Goal: Task Accomplishment & Management: Manage account settings

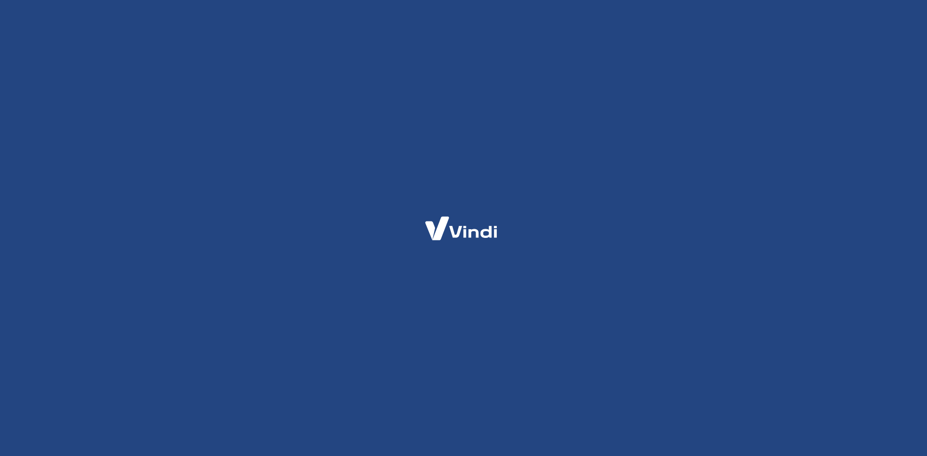
select select "SP"
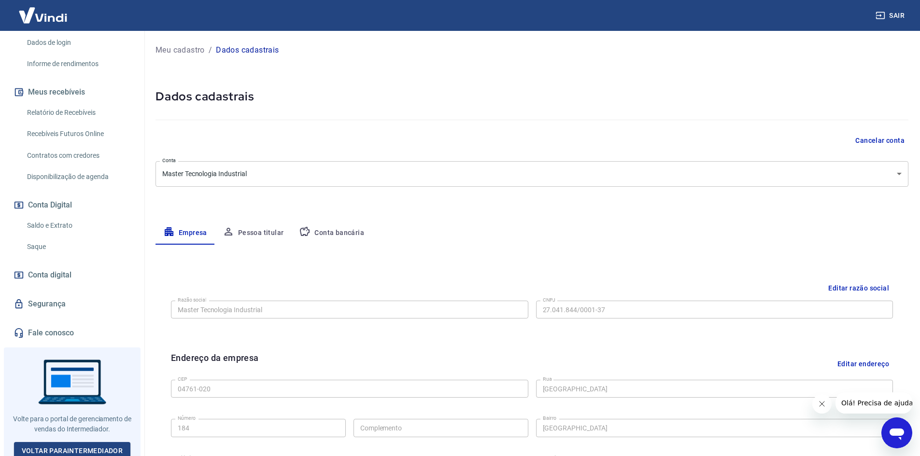
scroll to position [161, 0]
click at [47, 246] on link "Saque" at bounding box center [78, 247] width 110 height 20
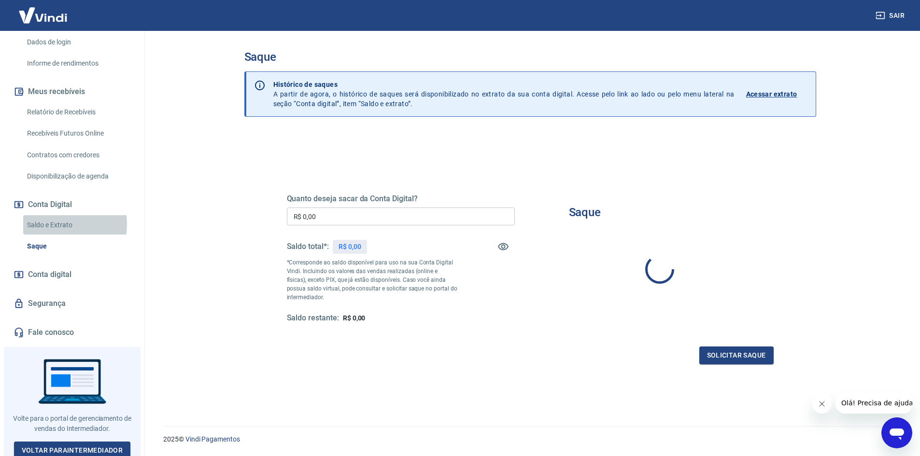
click at [57, 224] on link "Saldo e Extrato" at bounding box center [78, 225] width 110 height 20
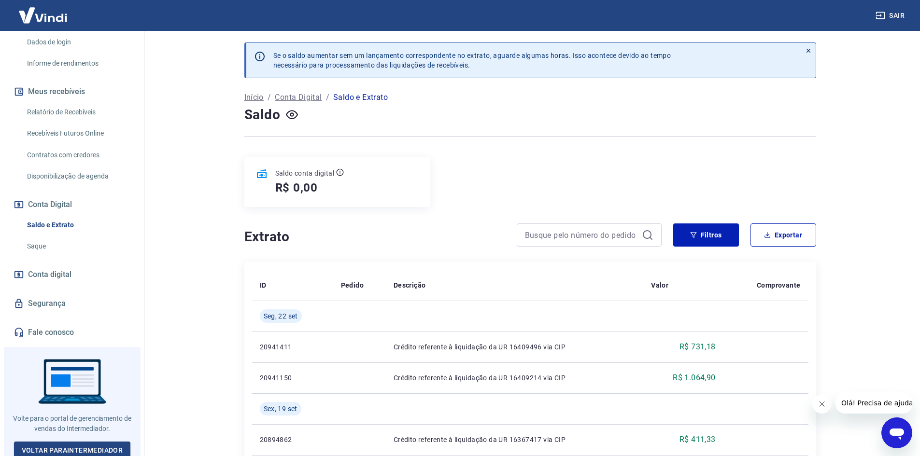
click at [56, 279] on span "Conta digital" at bounding box center [49, 275] width 43 height 14
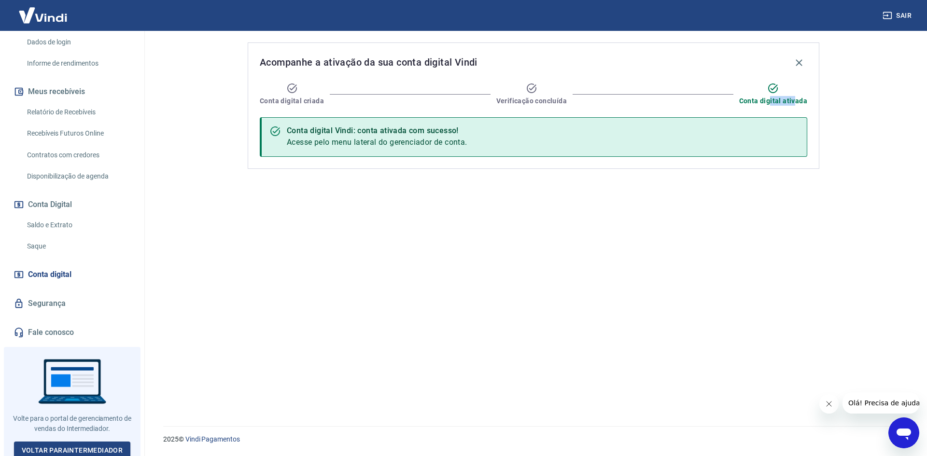
drag, startPoint x: 794, startPoint y: 102, endPoint x: 728, endPoint y: 101, distance: 65.7
click at [760, 102] on span "Conta digital ativada" at bounding box center [773, 101] width 68 height 10
drag, startPoint x: 380, startPoint y: 141, endPoint x: 345, endPoint y: 139, distance: 35.3
click at [345, 139] on span "Acesse pelo menu lateral do gerenciador de conta." at bounding box center [377, 142] width 181 height 9
drag, startPoint x: 351, startPoint y: 139, endPoint x: 374, endPoint y: 141, distance: 22.3
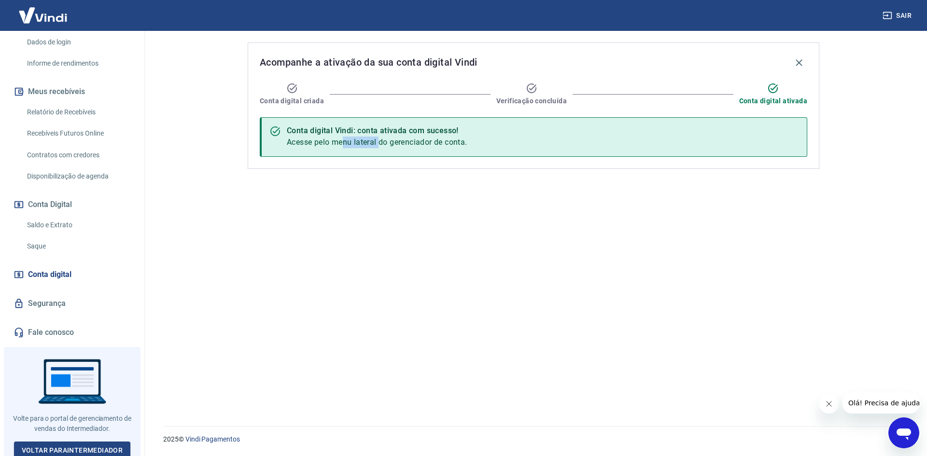
click at [352, 140] on span "Acesse pelo menu lateral do gerenciador de conta." at bounding box center [377, 142] width 181 height 9
click at [420, 141] on span "Acesse pelo menu lateral do gerenciador de conta." at bounding box center [377, 142] width 181 height 9
click at [420, 142] on span "Acesse pelo menu lateral do gerenciador de conta." at bounding box center [377, 142] width 181 height 9
click at [58, 275] on span "Conta digital" at bounding box center [49, 275] width 43 height 14
click at [73, 243] on link "Saque" at bounding box center [78, 247] width 110 height 20
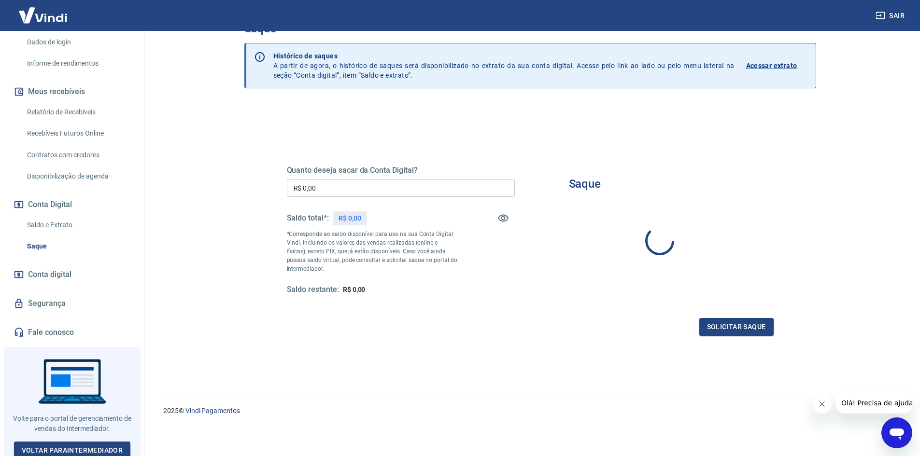
scroll to position [29, 0]
click at [825, 406] on icon "Fechar mensagem da empresa" at bounding box center [821, 404] width 8 height 8
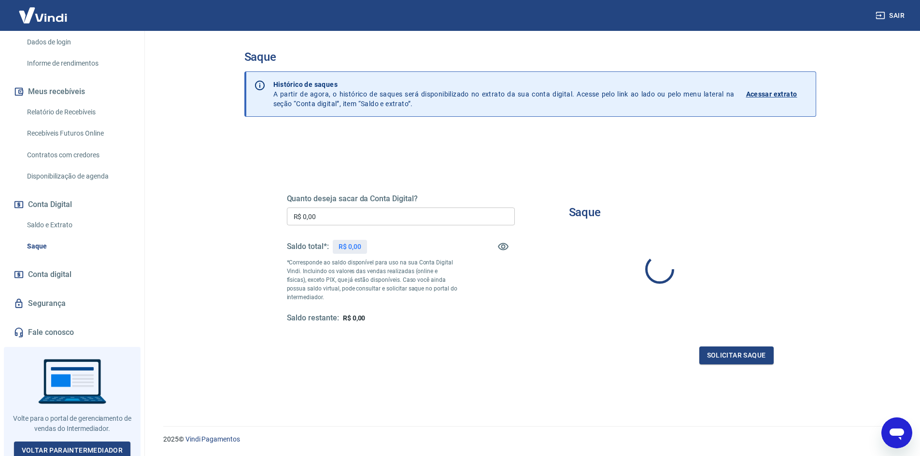
scroll to position [81, 0]
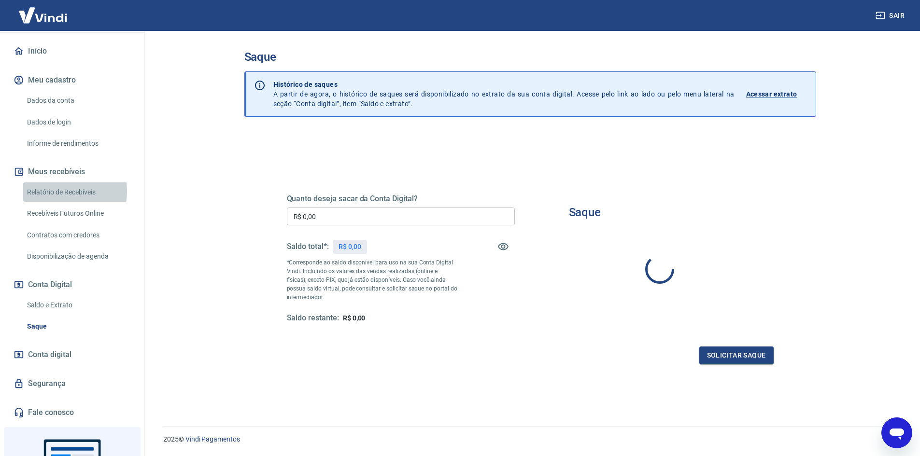
click at [62, 191] on link "Relatório de Recebíveis" at bounding box center [78, 192] width 110 height 20
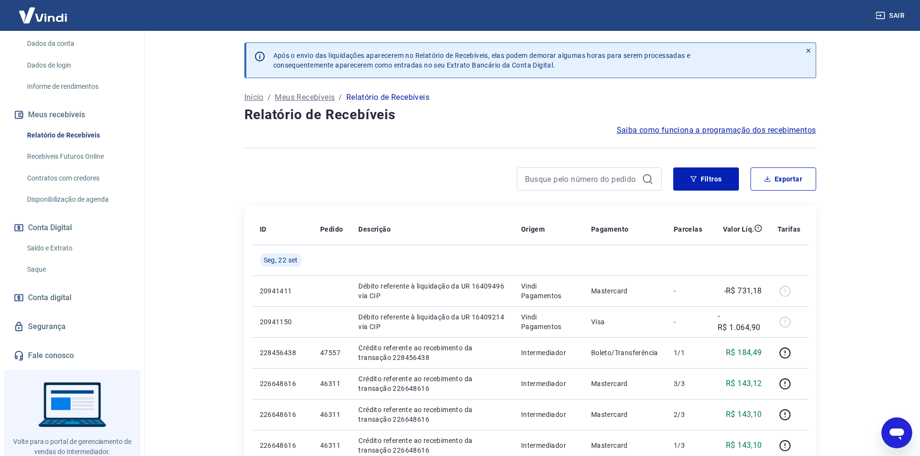
scroll to position [161, 0]
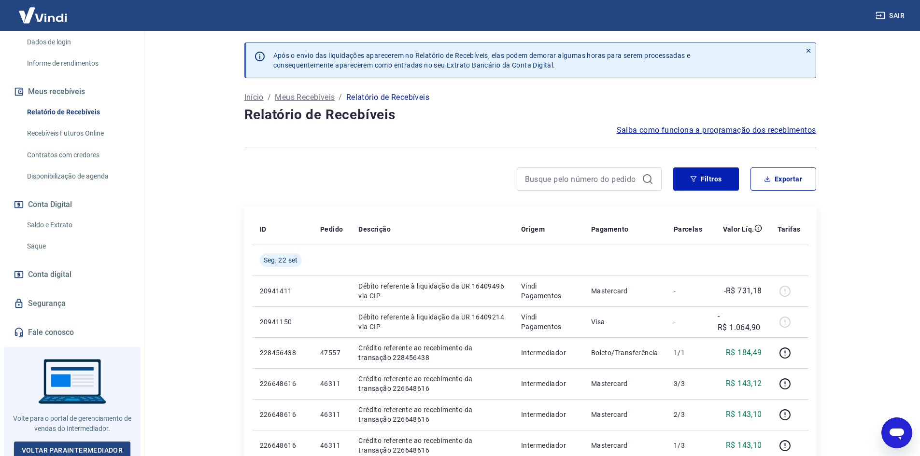
click at [54, 299] on link "Segurança" at bounding box center [72, 303] width 121 height 21
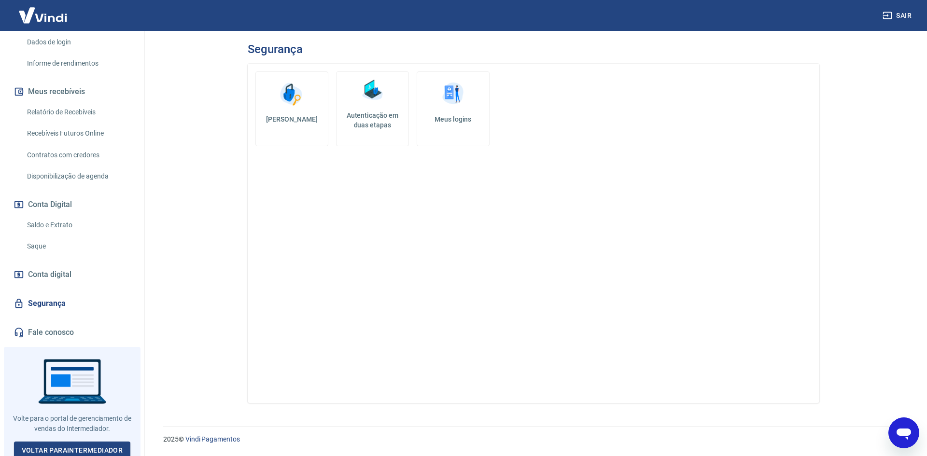
click at [382, 127] on h5 "Autenticação em duas etapas" at bounding box center [372, 120] width 64 height 19
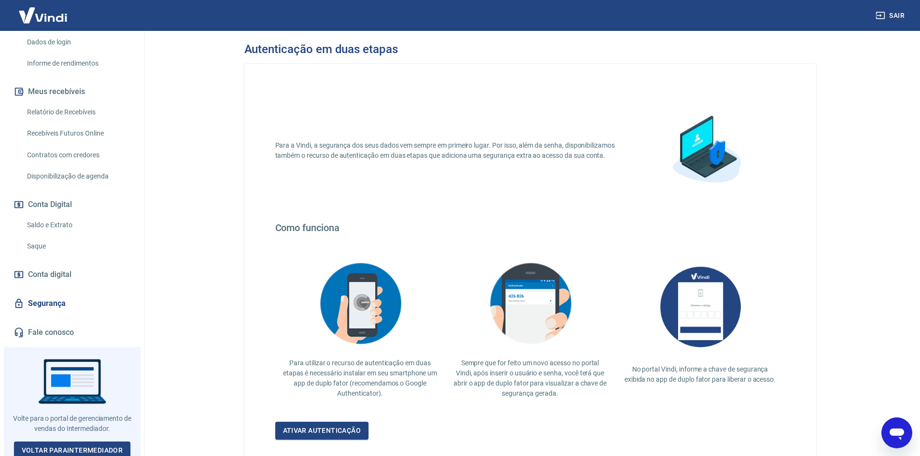
click at [57, 282] on link "Conta digital" at bounding box center [72, 274] width 121 height 21
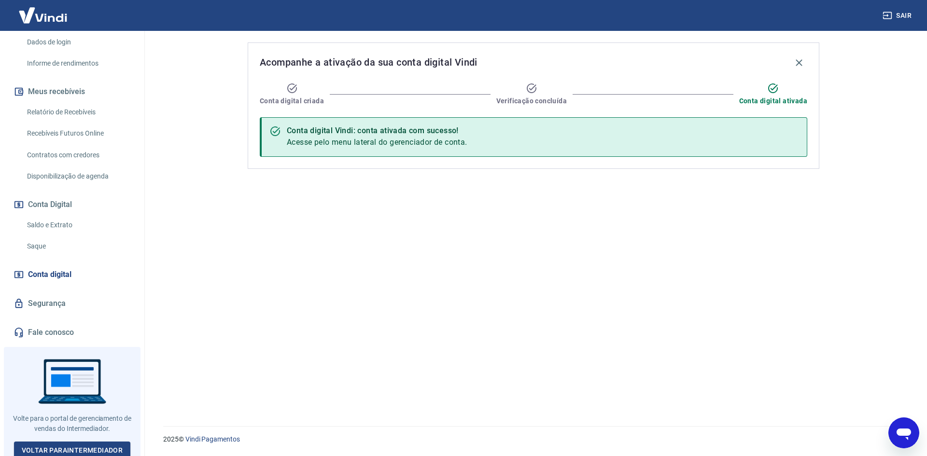
click at [83, 152] on link "Contratos com credores" at bounding box center [78, 155] width 110 height 20
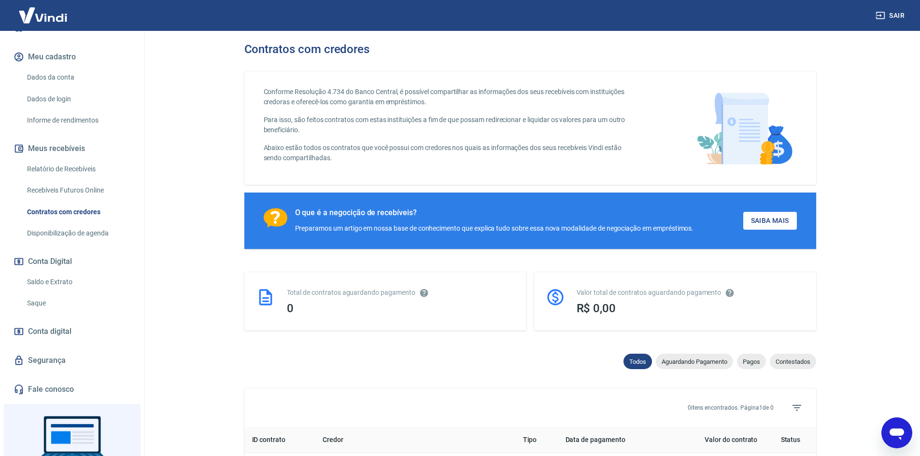
scroll to position [81, 0]
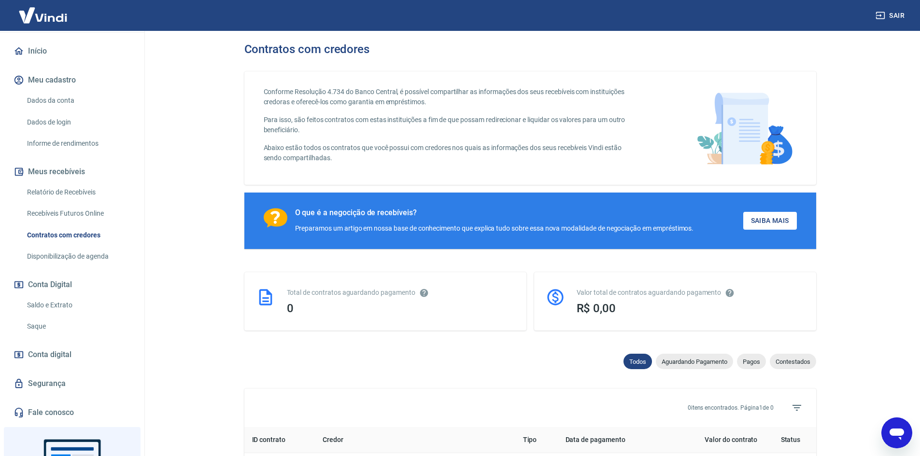
click at [66, 194] on link "Relatório de Recebíveis" at bounding box center [78, 192] width 110 height 20
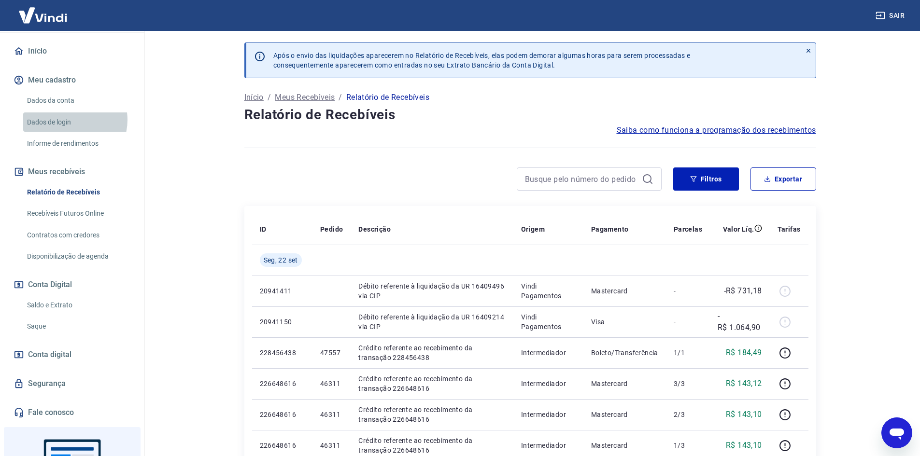
click at [69, 120] on link "Dados de login" at bounding box center [78, 122] width 110 height 20
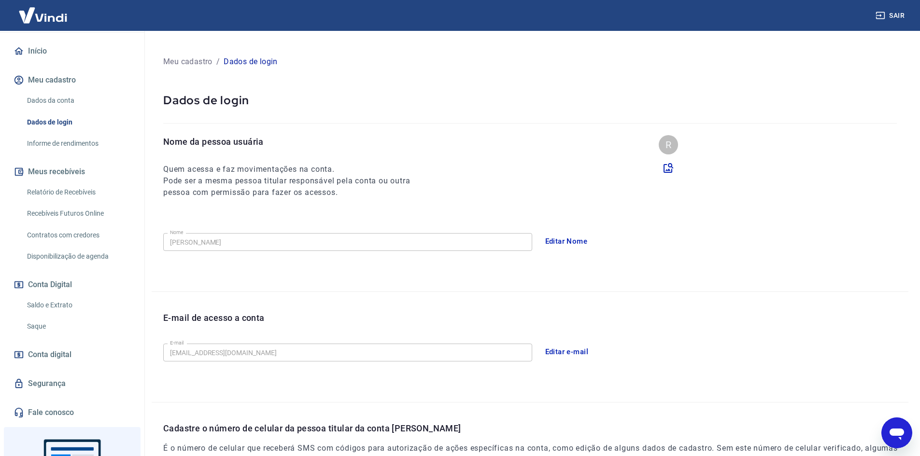
click at [67, 101] on link "Dados da conta" at bounding box center [78, 101] width 110 height 20
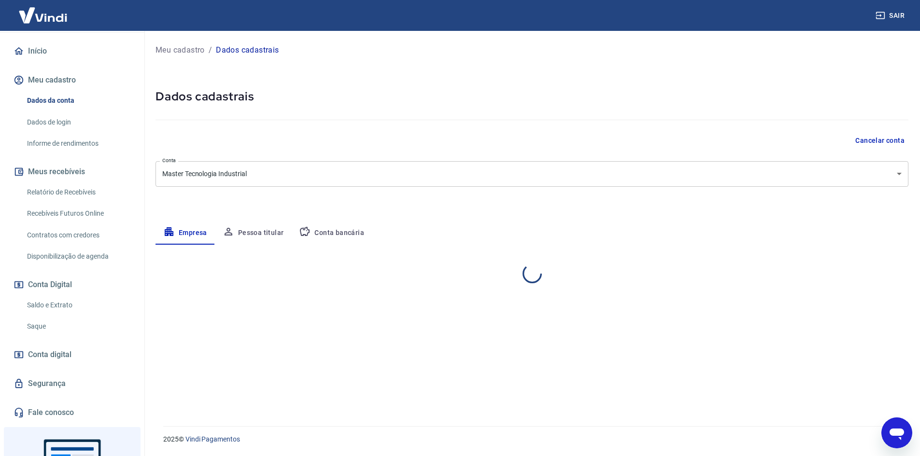
select select "SP"
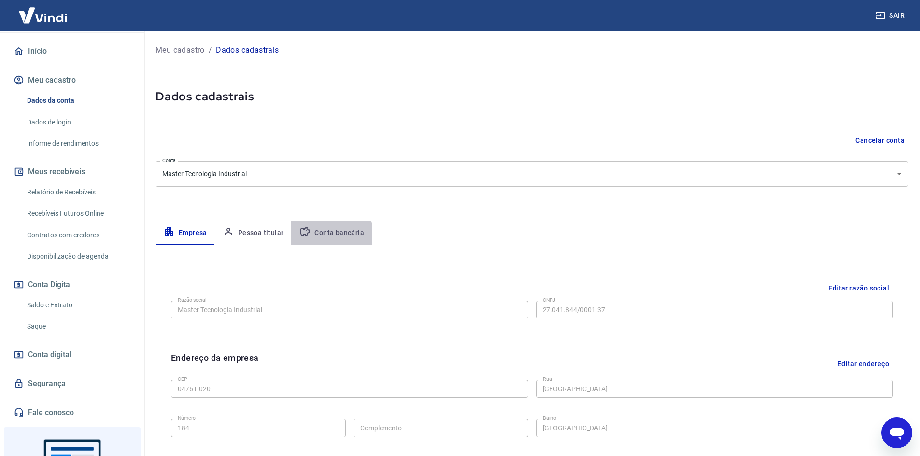
click at [321, 238] on button "Conta bancária" at bounding box center [331, 233] width 81 height 23
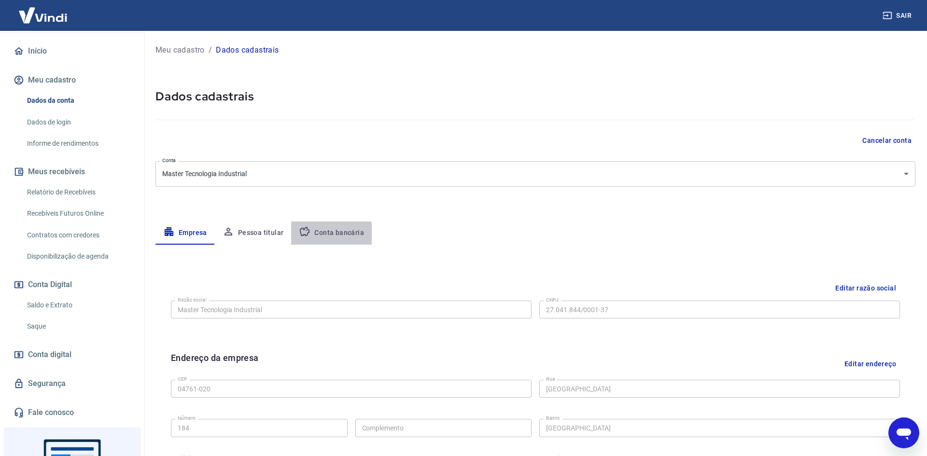
select select "1"
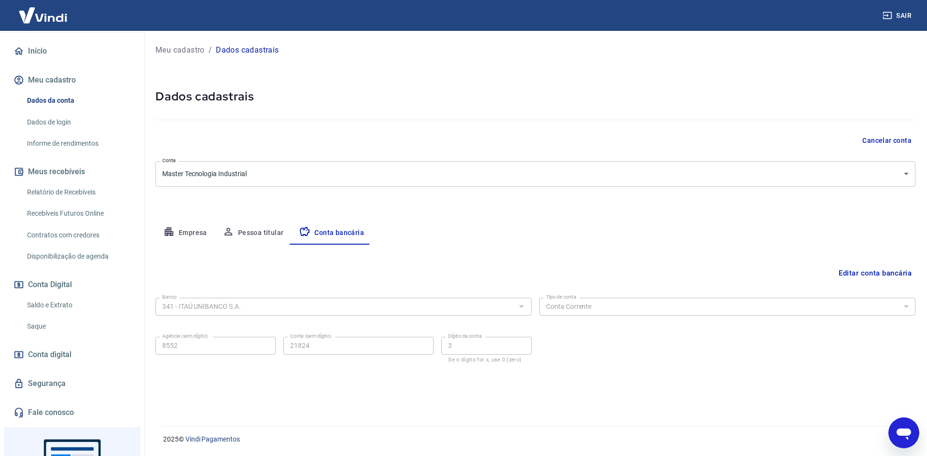
click at [255, 230] on button "Pessoa titular" at bounding box center [253, 233] width 77 height 23
click at [202, 227] on button "Empresa" at bounding box center [184, 233] width 59 height 23
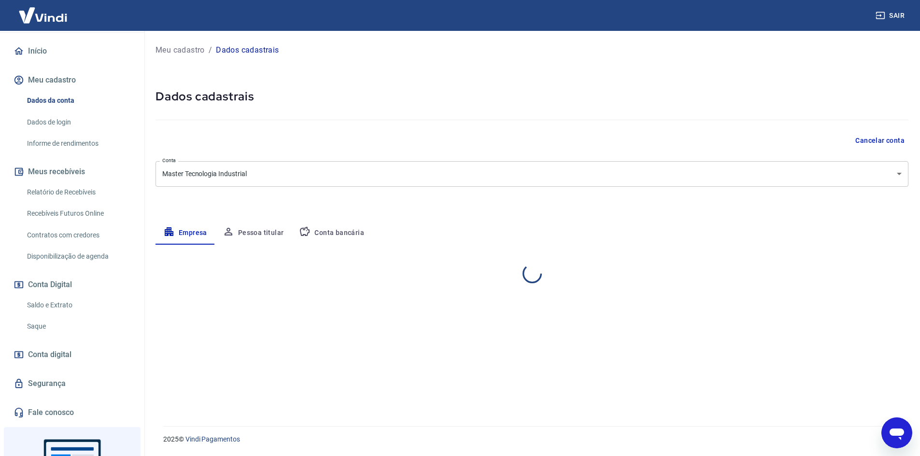
select select "SP"
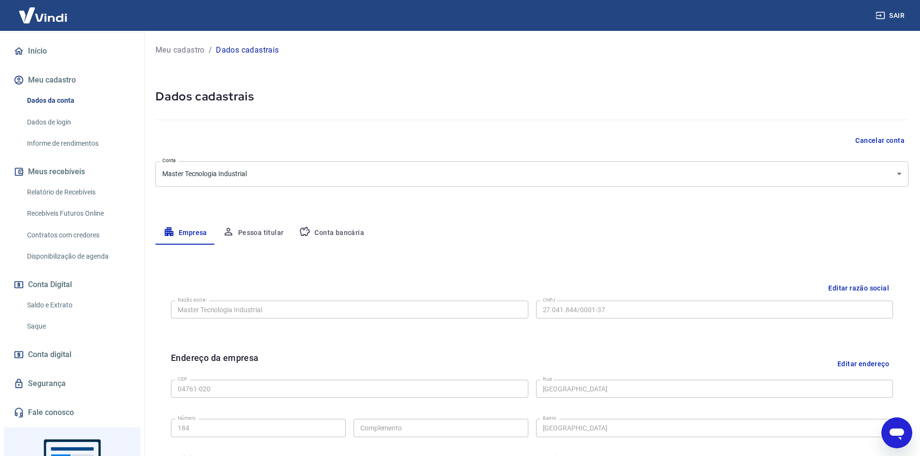
click at [43, 322] on link "Saque" at bounding box center [78, 327] width 110 height 20
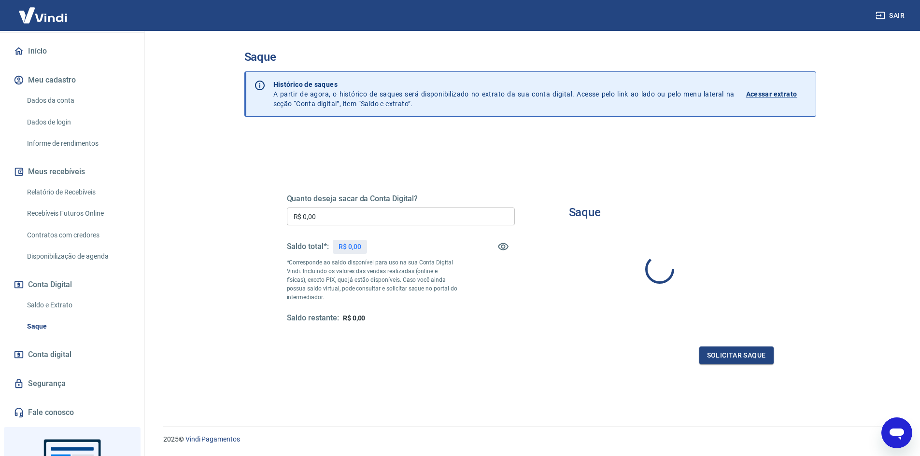
click at [492, 255] on div "Saldo total*: R$ 0,00" at bounding box center [401, 246] width 228 height 23
click at [500, 251] on icon "button" at bounding box center [503, 247] width 12 height 12
click at [500, 250] on icon "button" at bounding box center [503, 247] width 12 height 12
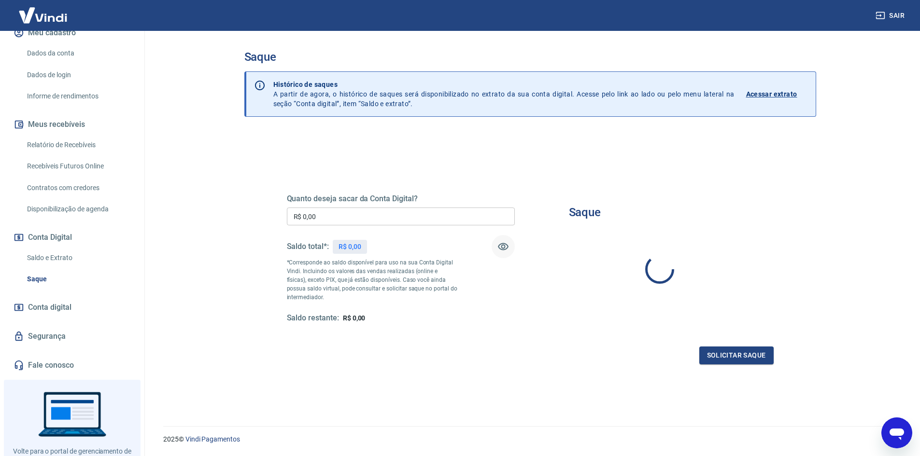
scroll to position [165, 0]
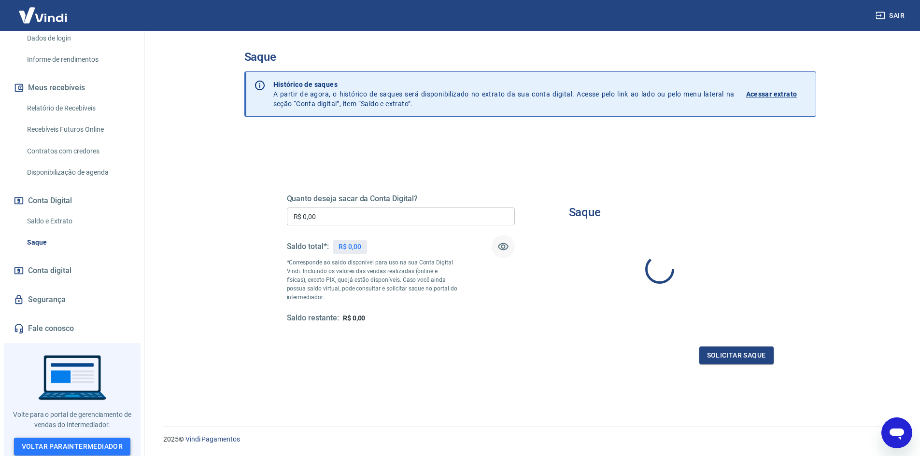
click at [53, 441] on link "Voltar para Intermediador" at bounding box center [72, 447] width 117 height 18
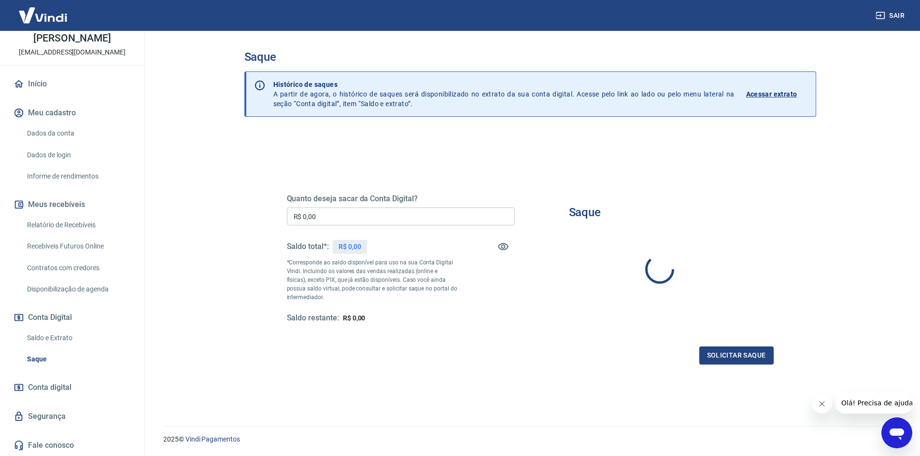
scroll to position [29, 0]
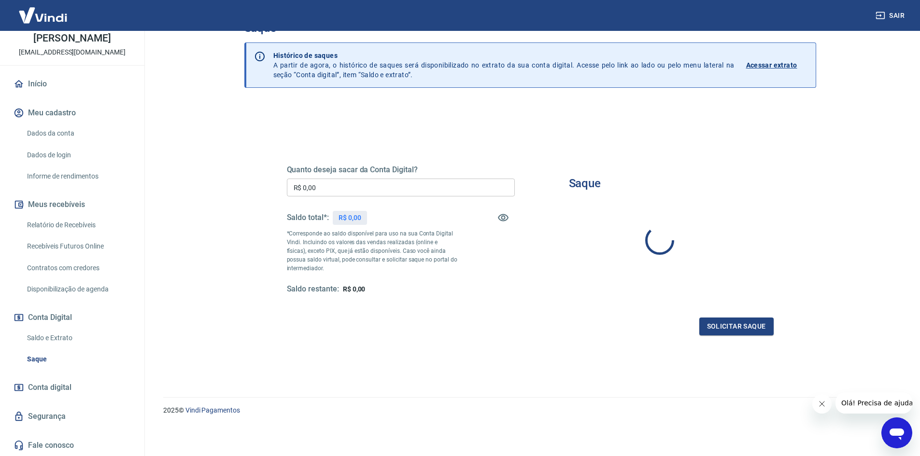
click at [62, 381] on span "Conta digital" at bounding box center [49, 388] width 43 height 14
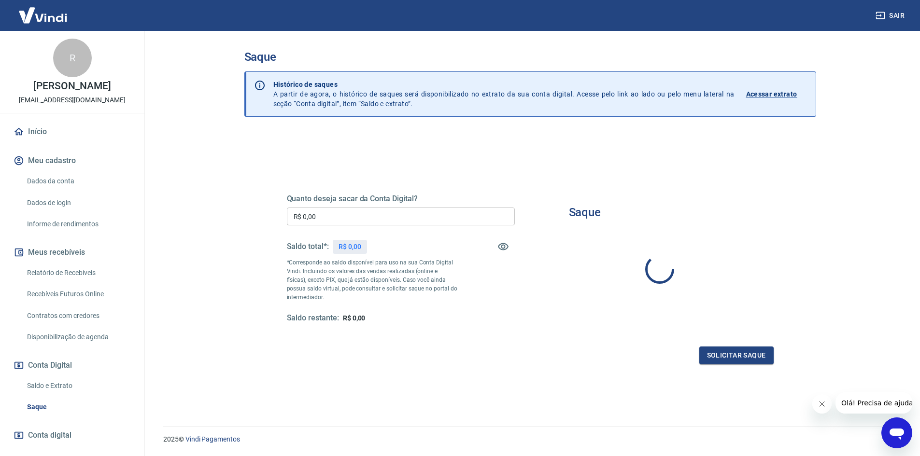
click at [871, 405] on span "Olá! Precisa de ajuda?" at bounding box center [877, 403] width 75 height 8
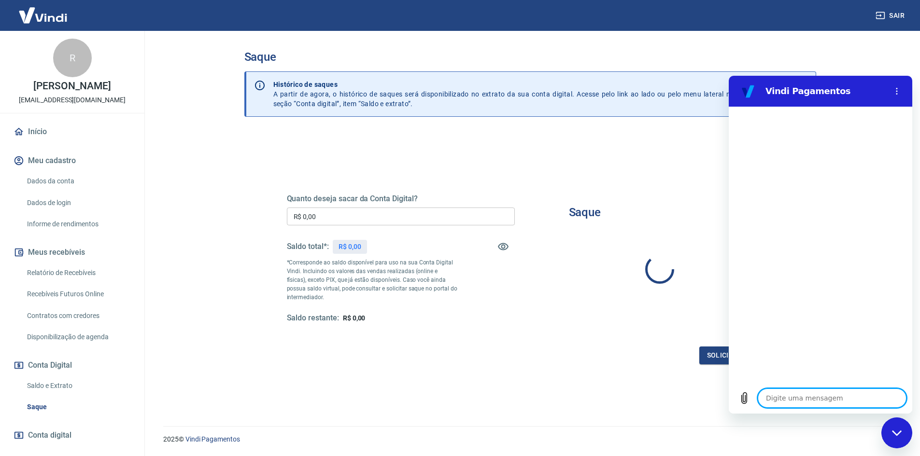
click at [822, 402] on textarea at bounding box center [831, 398] width 149 height 19
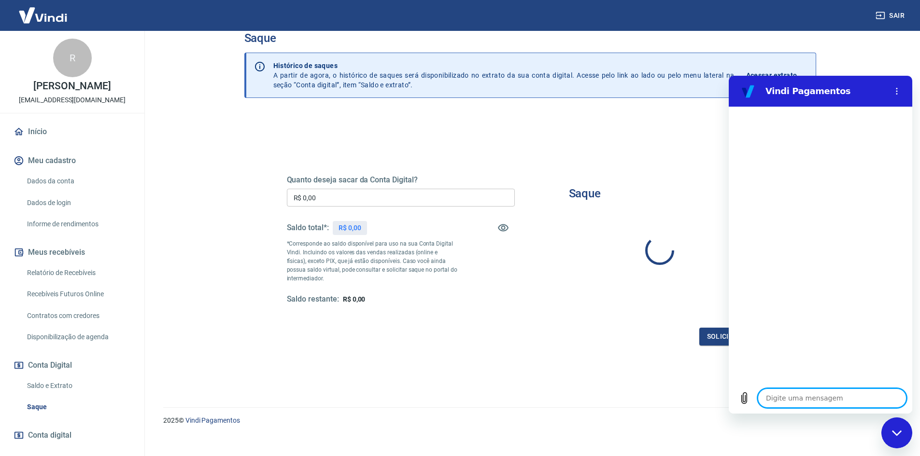
scroll to position [29, 0]
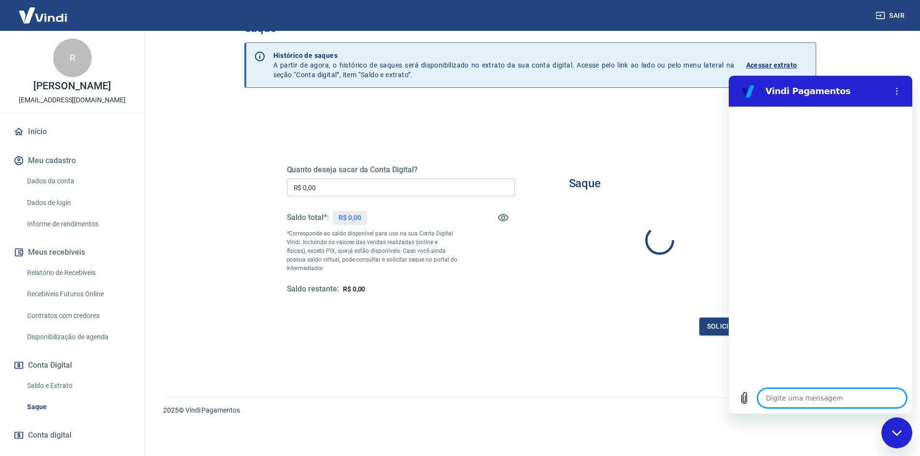
click at [795, 395] on textarea at bounding box center [831, 398] width 149 height 19
type textarea "o"
type textarea "x"
type textarea "ol"
type textarea "x"
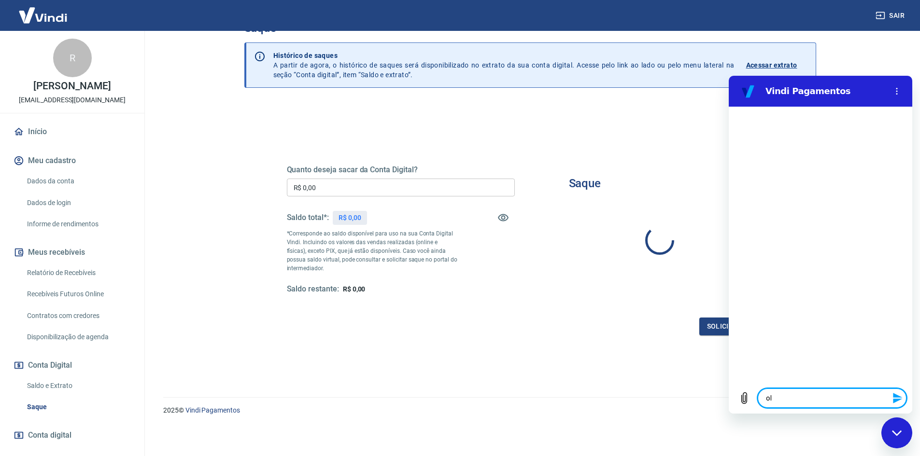
type textarea "ola"
type textarea "x"
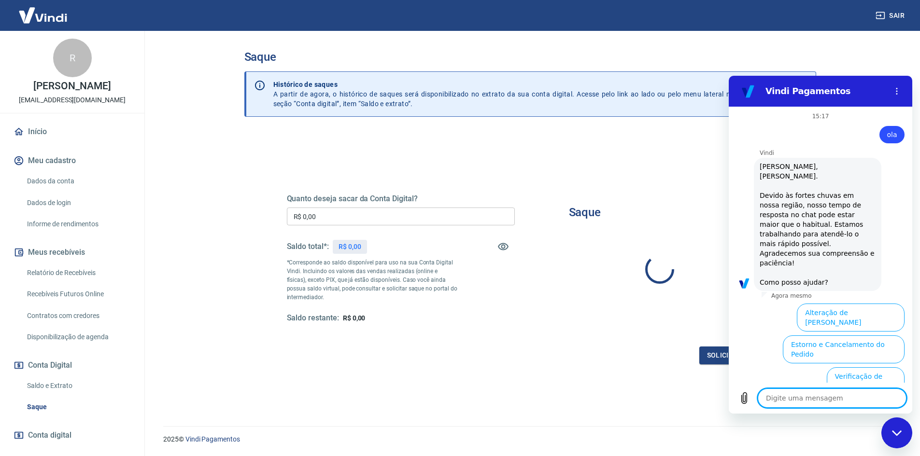
scroll to position [100, 0]
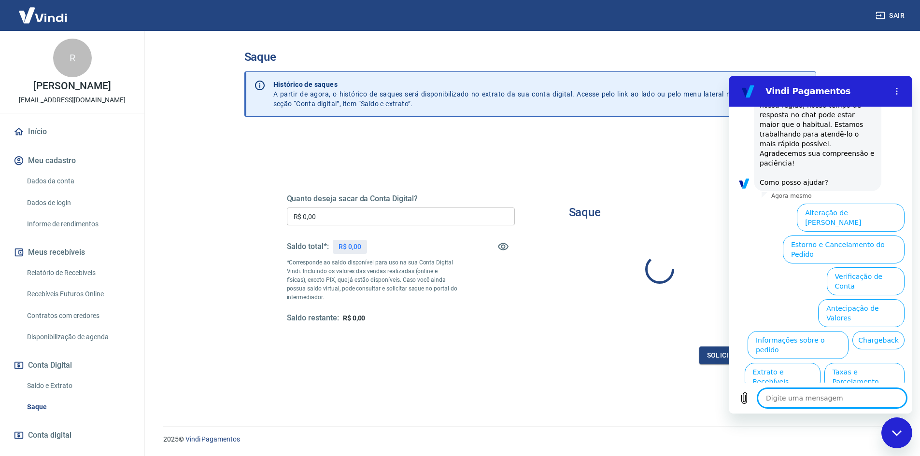
type textarea "x"
click at [587, 178] on div "Quanto deseja sacar da Conta Digital? R$ 0,00 ​ Saldo total*: R$ 0,00 *Correspo…" at bounding box center [530, 268] width 487 height 194
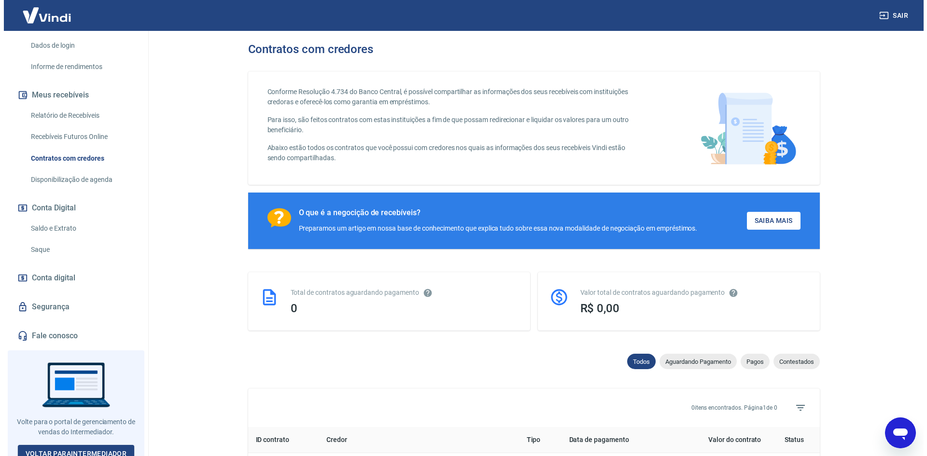
scroll to position [165, 0]
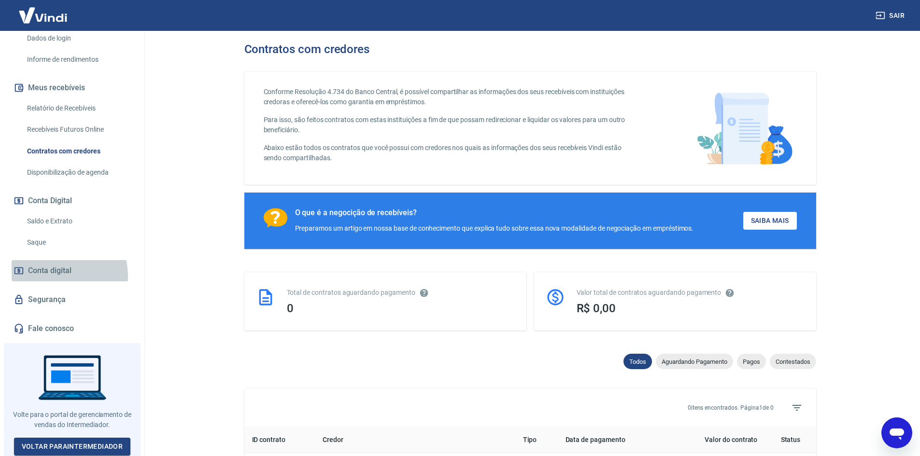
click at [61, 276] on span "Conta digital" at bounding box center [49, 271] width 43 height 14
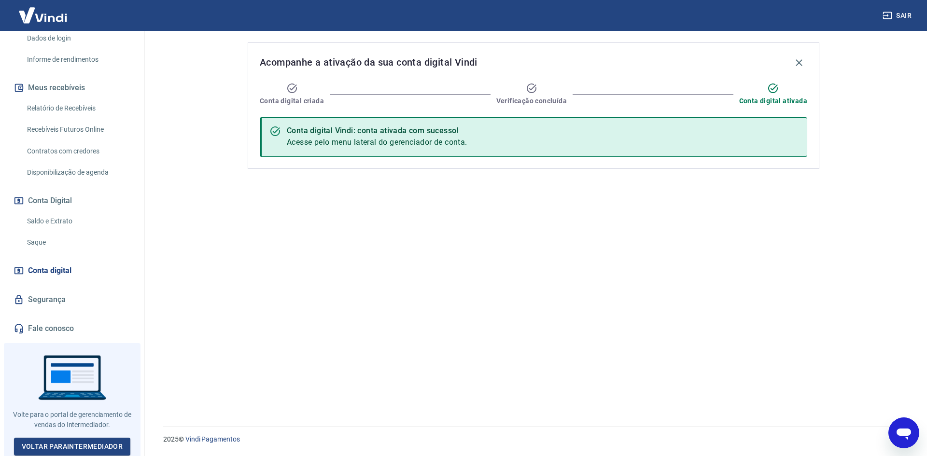
click at [337, 130] on div "Conta digital Vindi: conta ativada com sucesso!" at bounding box center [377, 131] width 181 height 12
click at [469, 135] on div "Conta digital Vindi: conta ativada com sucesso! Acesse pelo menu lateral do ger…" at bounding box center [533, 137] width 547 height 40
click at [448, 131] on div "Conta digital Vindi: conta ativada com sucesso!" at bounding box center [377, 131] width 181 height 12
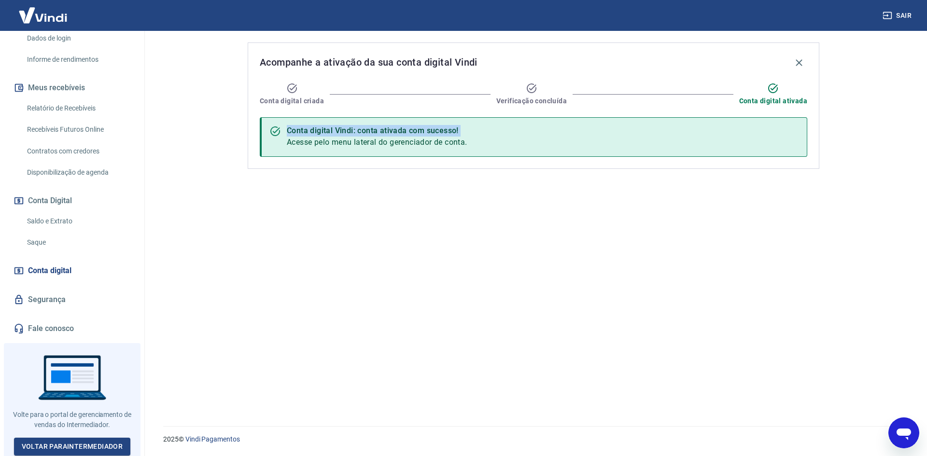
click at [447, 131] on div "Conta digital Vindi: conta ativada com sucesso!" at bounding box center [377, 131] width 181 height 12
click at [446, 133] on div "Conta digital Vindi: conta ativada com sucesso!" at bounding box center [377, 131] width 181 height 12
drag, startPoint x: 463, startPoint y: 138, endPoint x: 470, endPoint y: 139, distance: 6.4
click at [463, 138] on span "Acesse pelo menu lateral do gerenciador de conta." at bounding box center [377, 142] width 181 height 9
click at [472, 140] on div "Conta digital Vindi: conta ativada com sucesso! Acesse pelo menu lateral do ger…" at bounding box center [533, 137] width 547 height 40
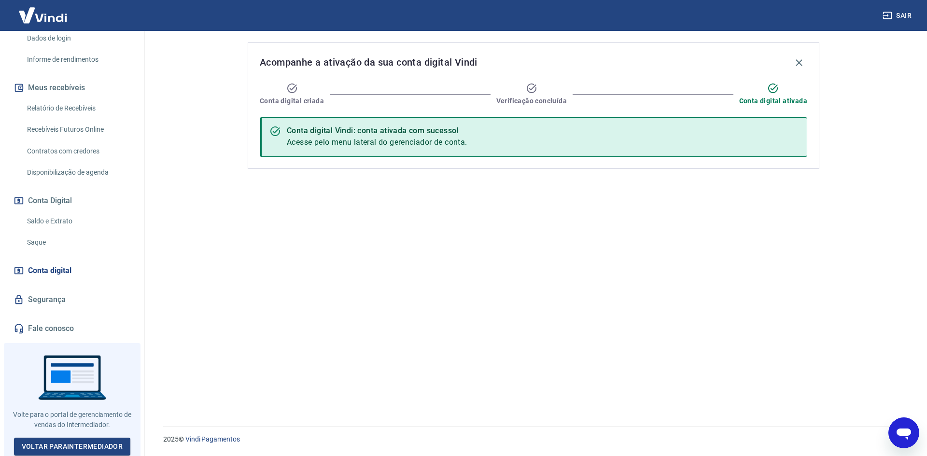
click at [472, 141] on div "Conta digital Vindi: conta ativada com sucesso! Acesse pelo menu lateral do ger…" at bounding box center [533, 137] width 547 height 40
click at [483, 148] on div "Conta digital Vindi: conta ativada com sucesso! Acesse pelo menu lateral do ger…" at bounding box center [533, 137] width 547 height 40
drag, startPoint x: 480, startPoint y: 145, endPoint x: 344, endPoint y: 145, distance: 136.6
click at [344, 145] on div "Conta digital Vindi: conta ativada com sucesso! Acesse pelo menu lateral do ger…" at bounding box center [533, 137] width 547 height 40
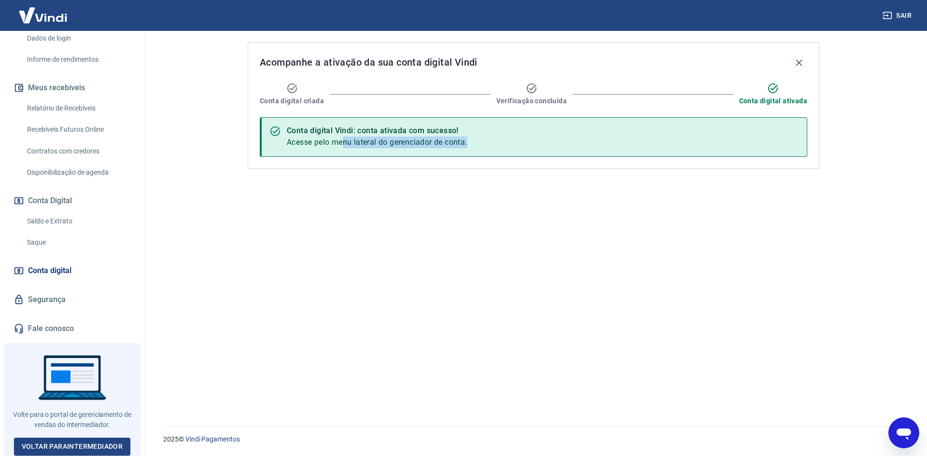
click at [344, 145] on span "Acesse pelo menu lateral do gerenciador de conta." at bounding box center [377, 142] width 181 height 9
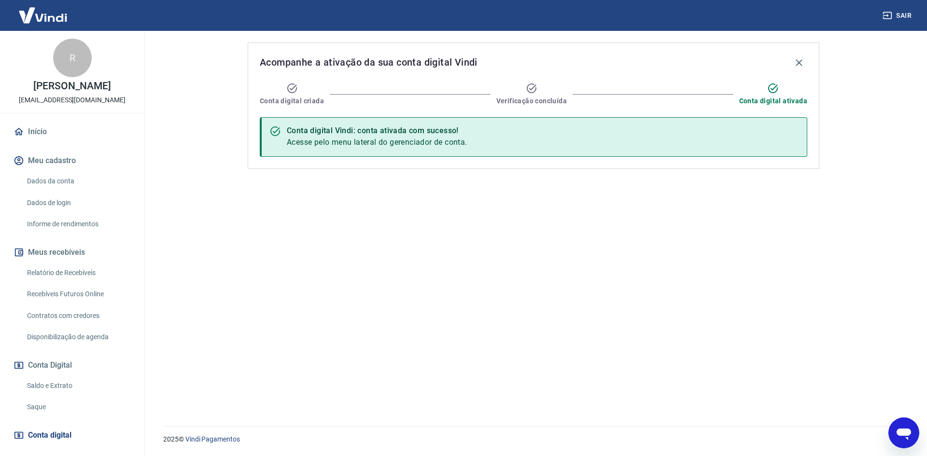
click at [37, 18] on img at bounding box center [43, 14] width 63 height 29
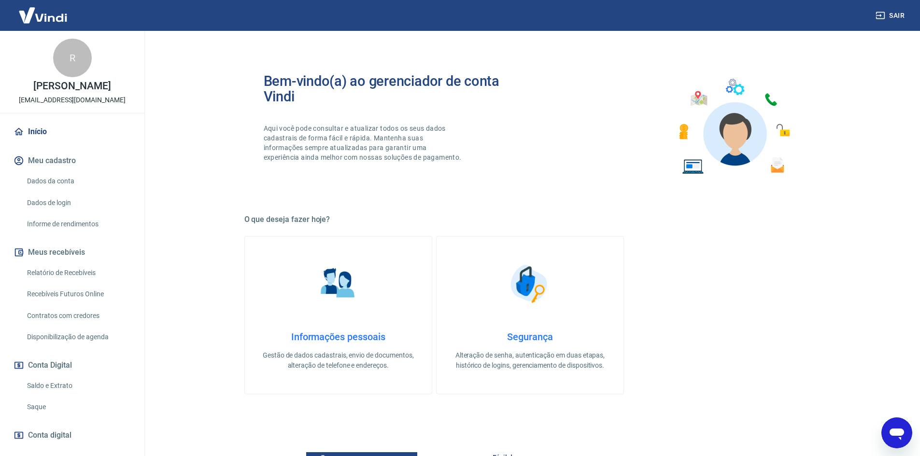
click at [36, 18] on img at bounding box center [43, 14] width 63 height 29
click at [346, 341] on h4 "Informações pessoais" at bounding box center [338, 337] width 156 height 12
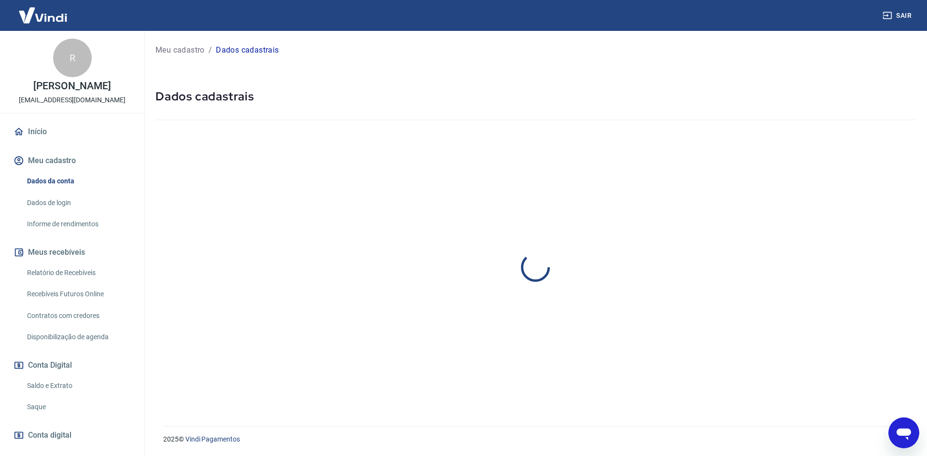
select select "SP"
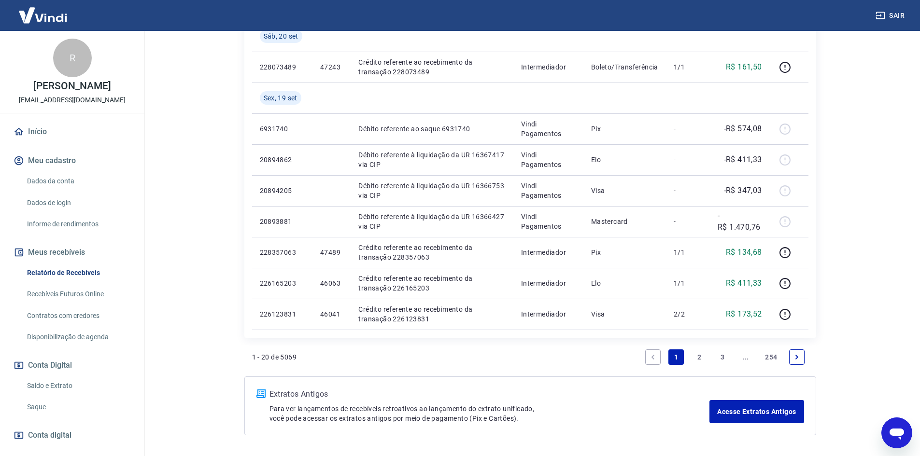
scroll to position [689, 0]
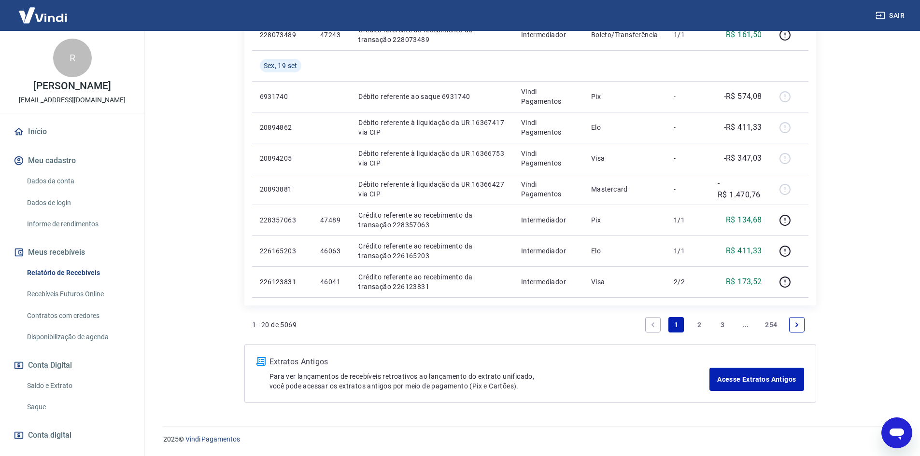
click at [895, 422] on div "Abrir janela de mensagens" at bounding box center [896, 433] width 29 height 29
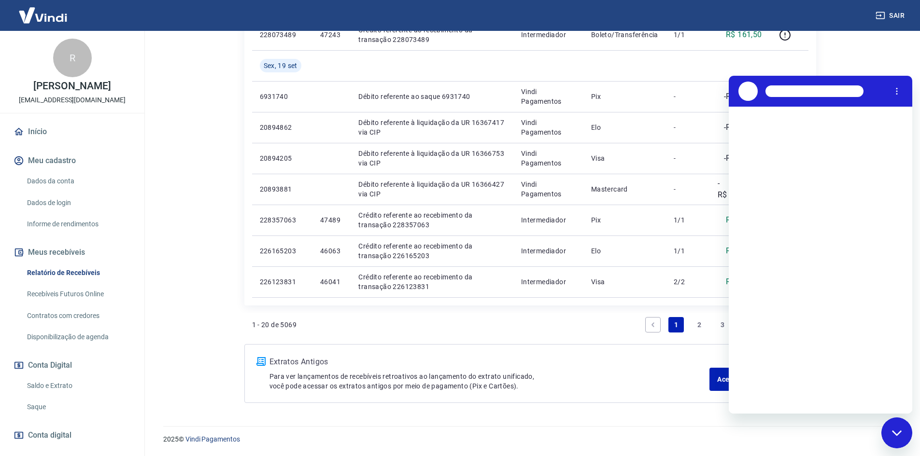
scroll to position [0, 0]
